Goal: Information Seeking & Learning: Learn about a topic

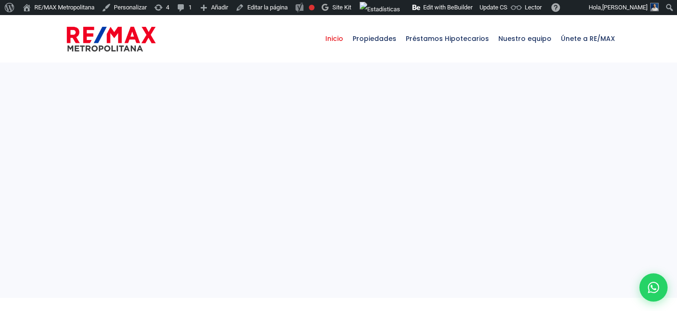
select select
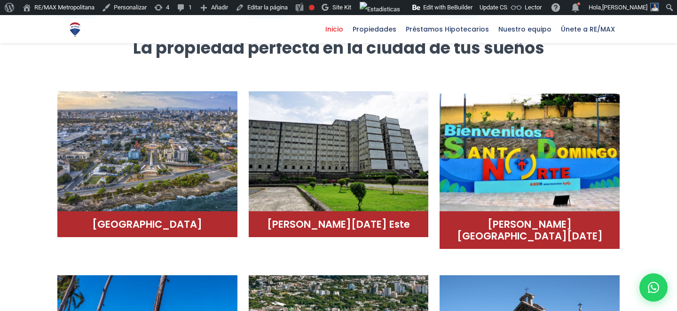
scroll to position [625, 0]
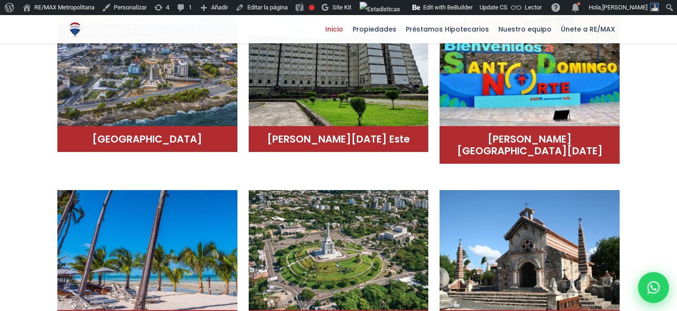
click at [650, 289] on icon at bounding box center [654, 287] width 12 height 12
type input "Franklin"
type input "[PERSON_NAME]"
type input "[PERSON_NAME][EMAIL_ADDRESS][PERSON_NAME][DOMAIN_NAME]"
type input "[PHONE_NUMBER]"
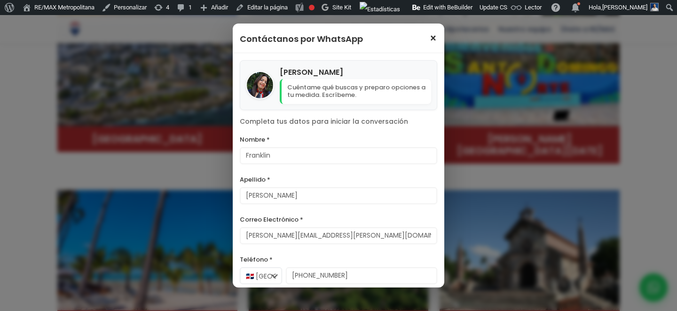
click at [433, 39] on span "×" at bounding box center [433, 38] width 8 height 11
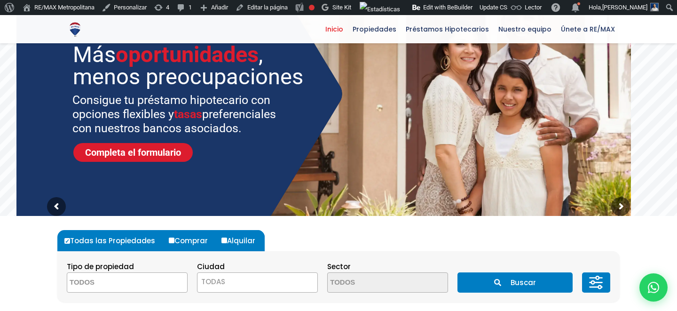
scroll to position [0, 0]
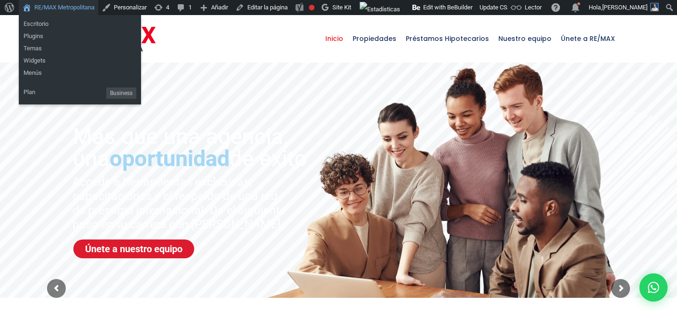
click at [66, 9] on link "RE/MAX Metropolitana" at bounding box center [58, 7] width 79 height 15
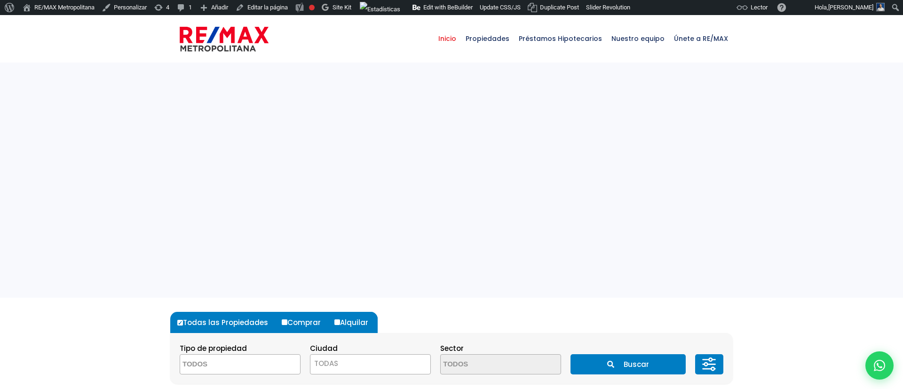
select select
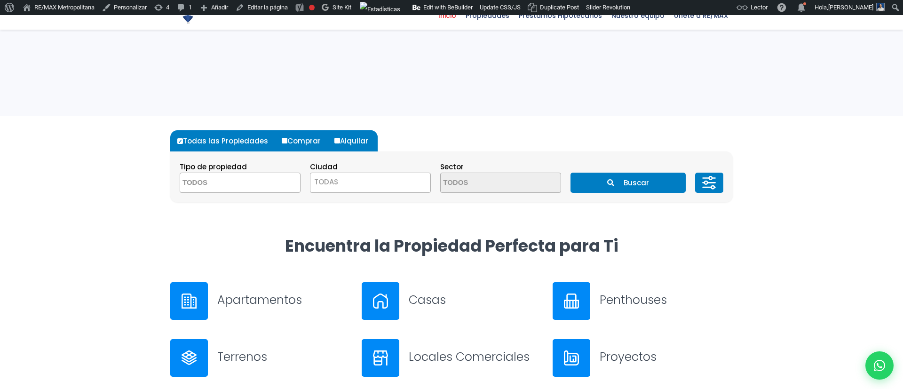
scroll to position [201, 0]
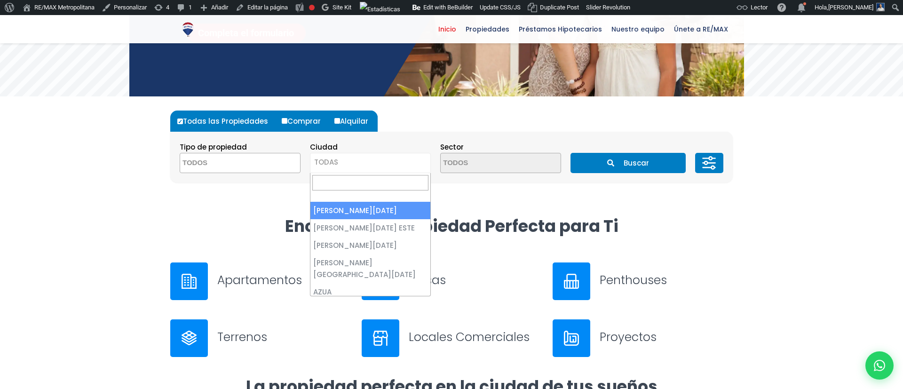
click at [337, 169] on span "TODAS" at bounding box center [370, 163] width 121 height 20
select select "1"
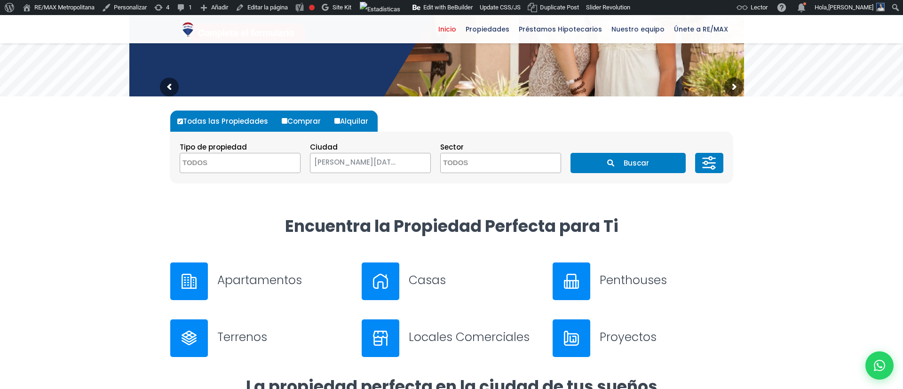
click at [632, 169] on button "Buscar" at bounding box center [627, 163] width 115 height 20
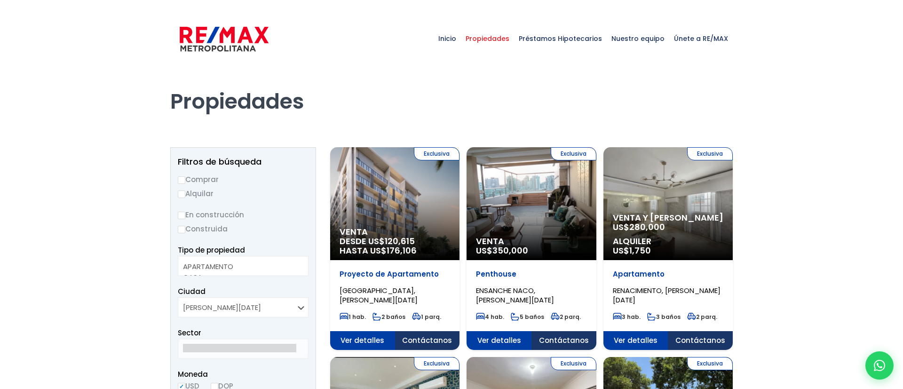
select select
